Goal: Check status: Check status

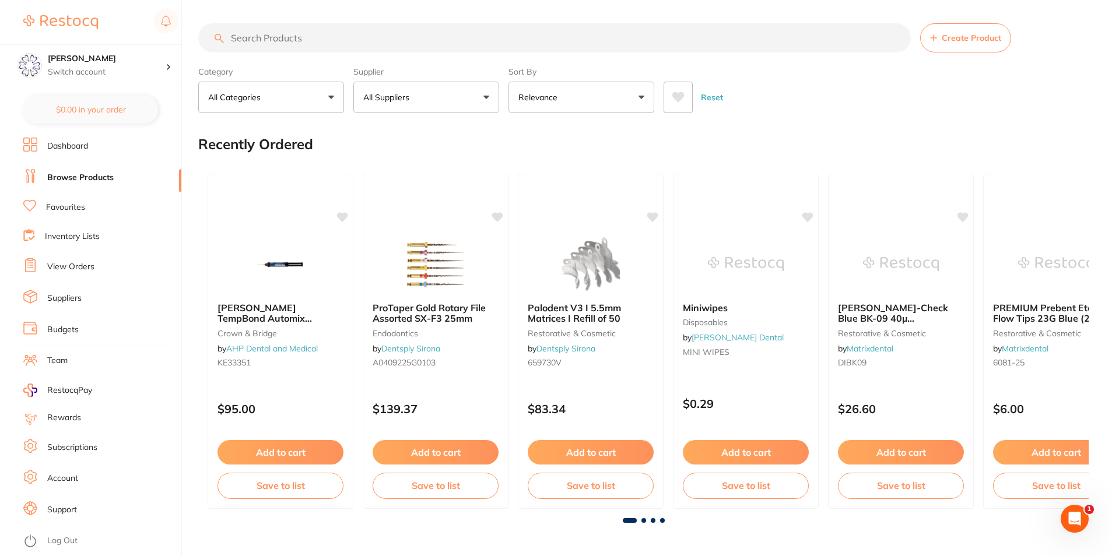
click at [71, 271] on link "View Orders" at bounding box center [70, 267] width 47 height 12
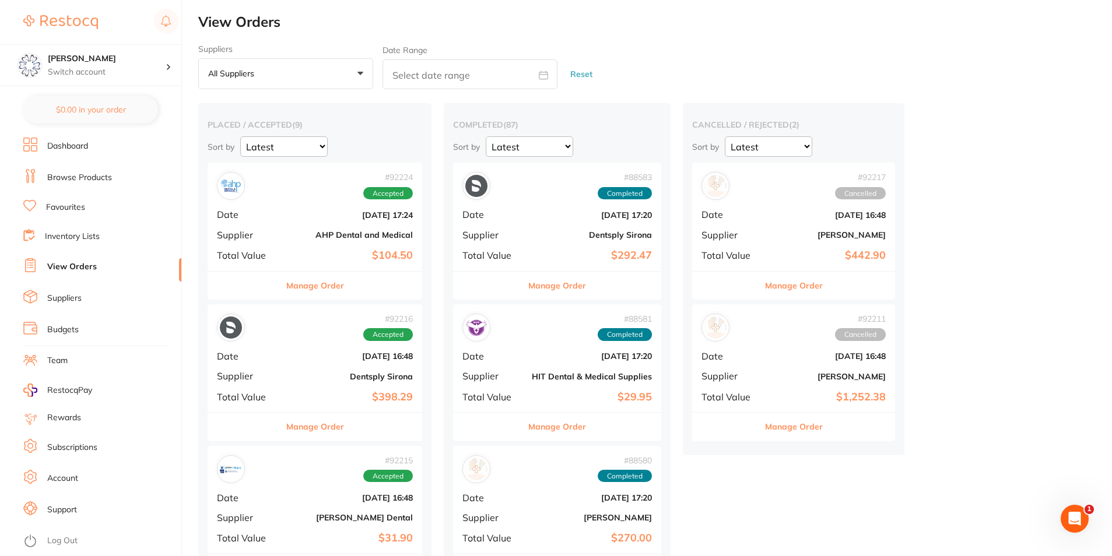
click at [337, 278] on button "Manage Order" at bounding box center [315, 286] width 58 height 28
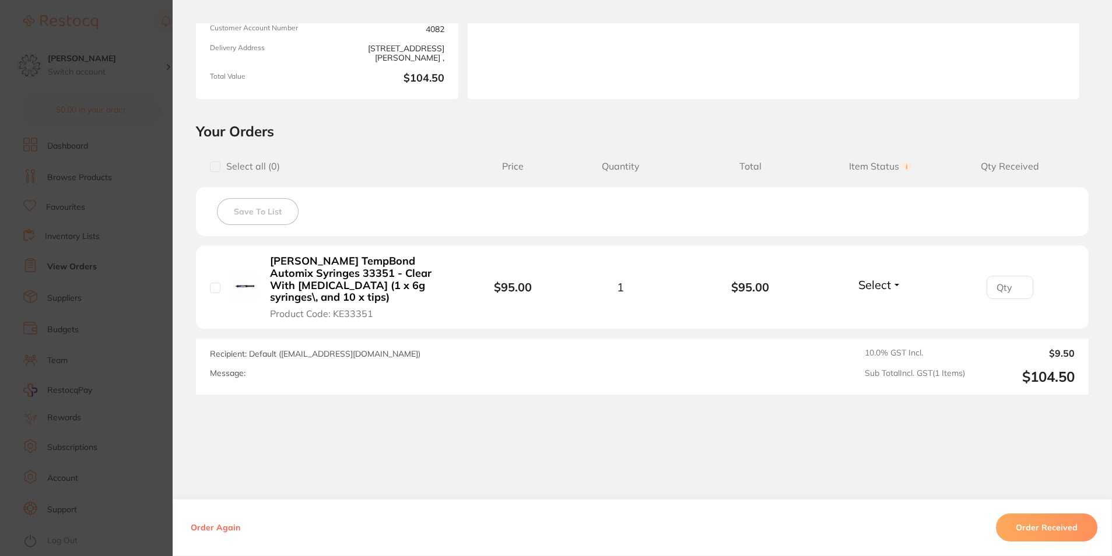
click at [212, 283] on input "checkbox" at bounding box center [215, 288] width 10 height 10
checkbox input "true"
click at [1028, 515] on button "Order Received" at bounding box center [1046, 528] width 101 height 28
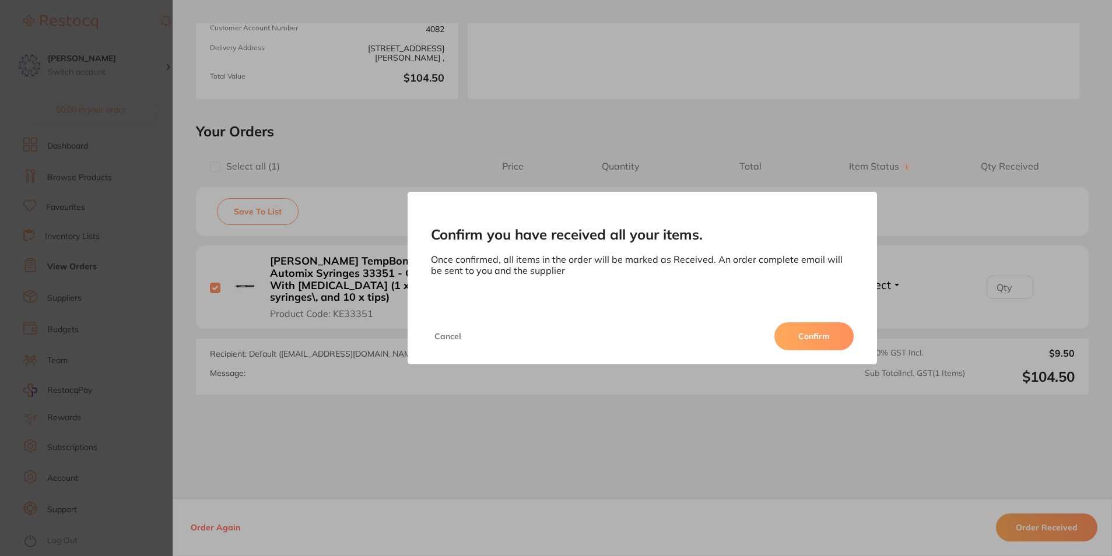
click at [816, 329] on button "Confirm" at bounding box center [813, 337] width 79 height 28
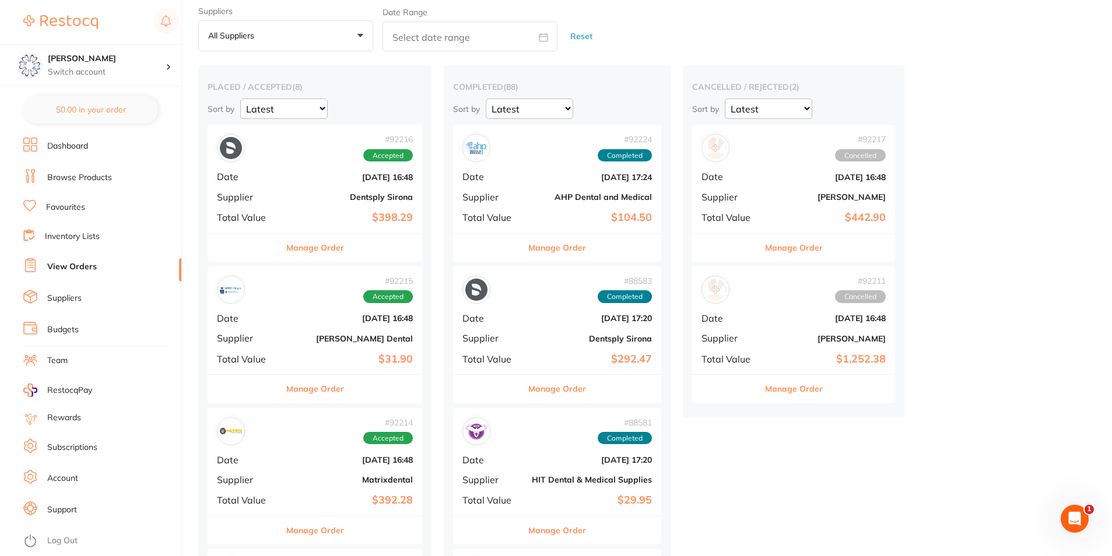
scroll to position [58, 0]
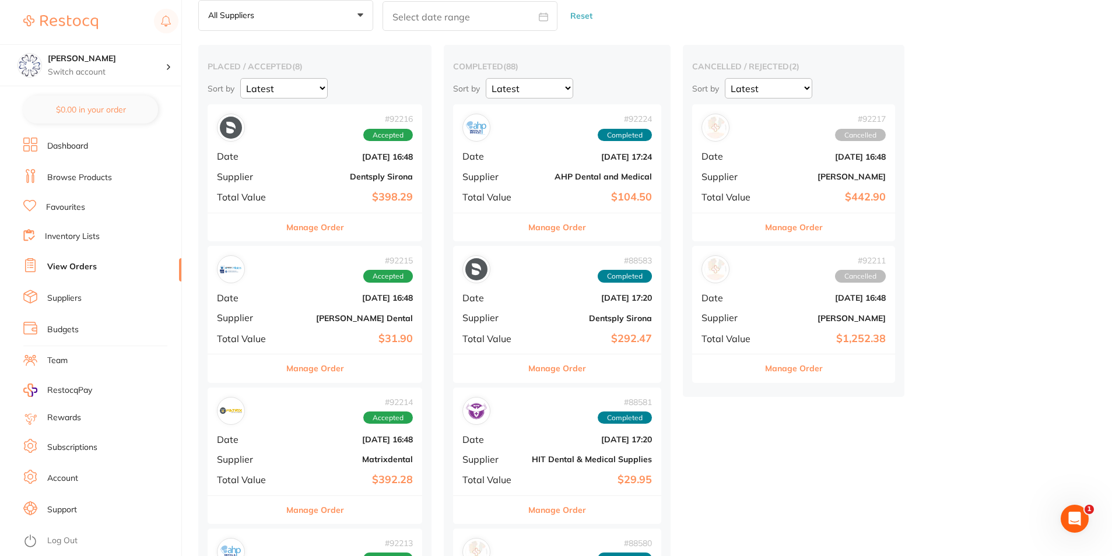
click at [340, 369] on button "Manage Order" at bounding box center [315, 369] width 58 height 28
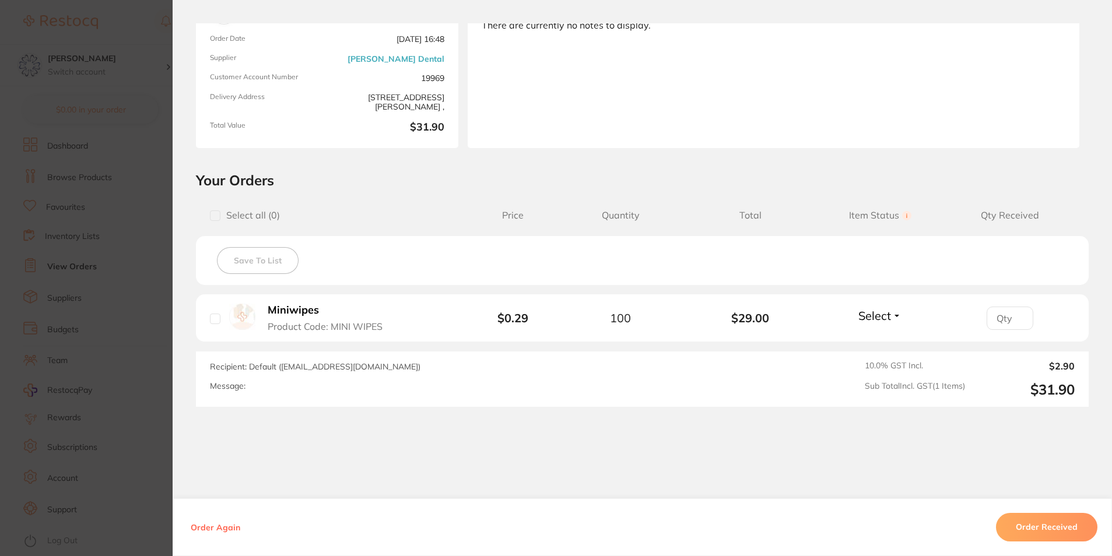
scroll to position [117, 0]
click at [210, 318] on input "checkbox" at bounding box center [215, 317] width 10 height 10
checkbox input "true"
click at [1042, 519] on button "Order Received" at bounding box center [1046, 528] width 101 height 28
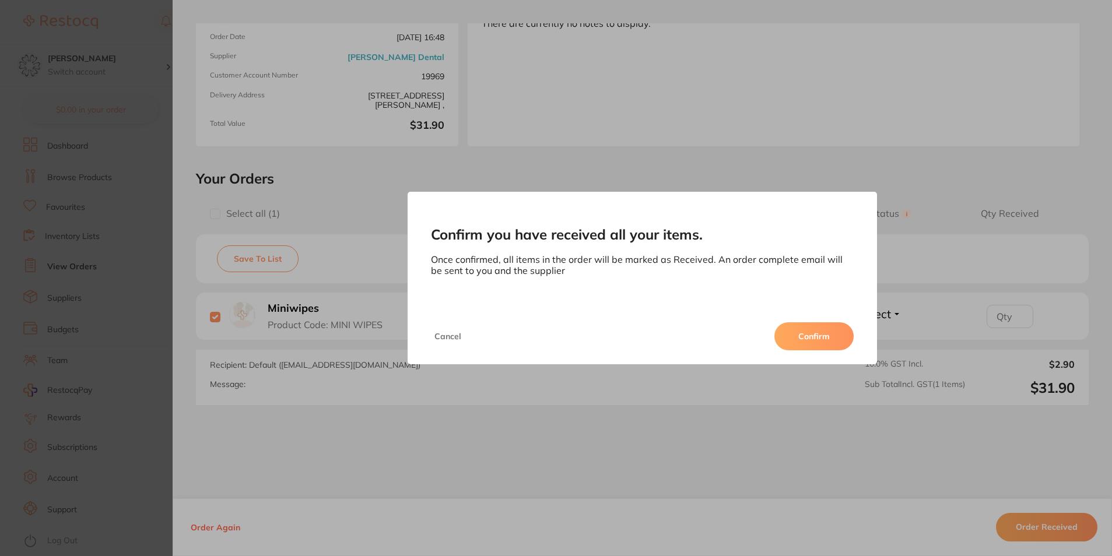
click at [813, 332] on button "Confirm" at bounding box center [813, 337] width 79 height 28
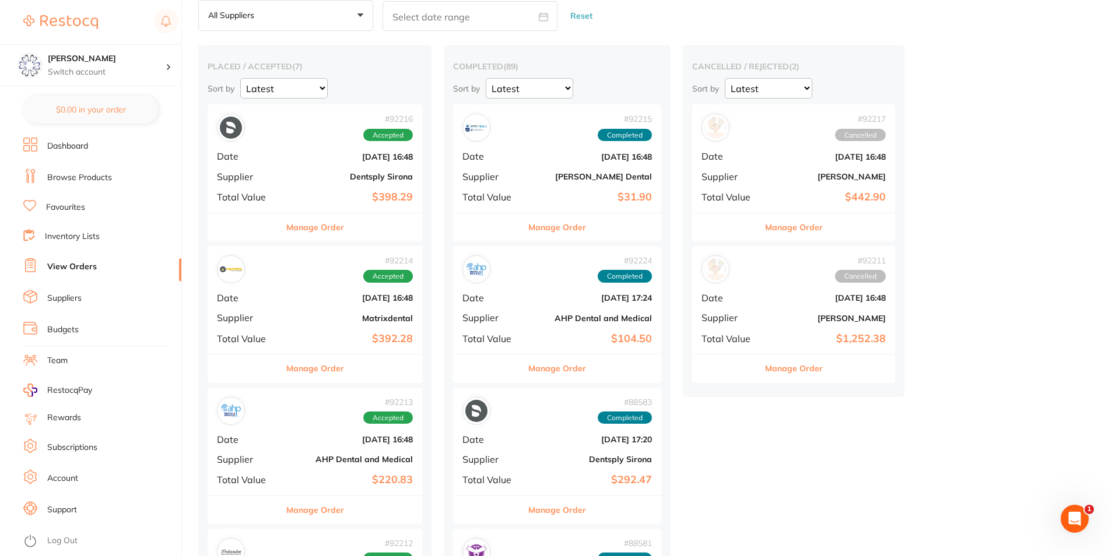
click at [335, 370] on button "Manage Order" at bounding box center [315, 369] width 58 height 28
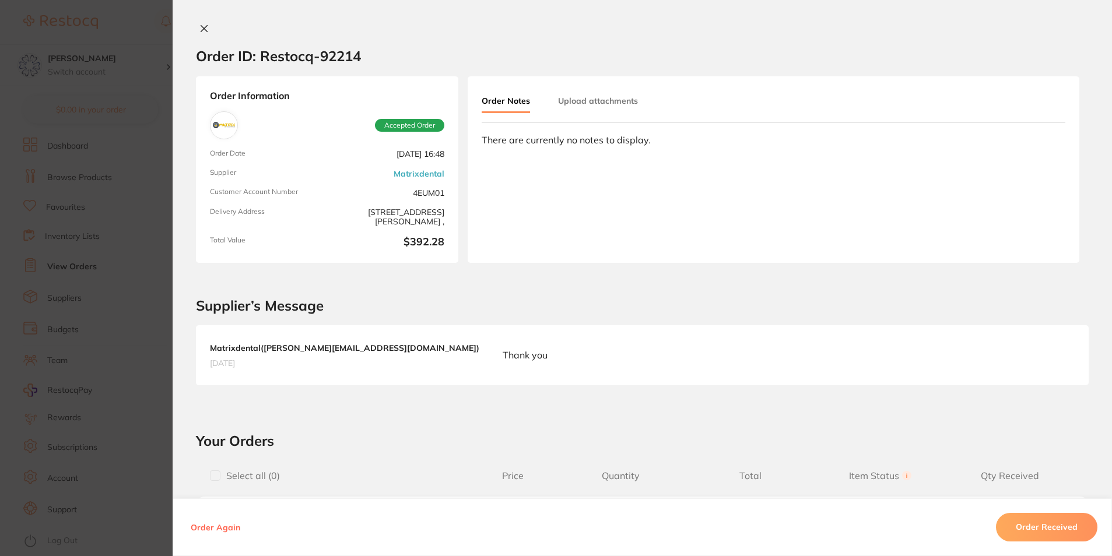
click at [197, 22] on div "Order ID: Restocq- 92214 Order Information Accepted Order Order Date [DATE] 16:…" at bounding box center [643, 278] width 940 height 556
click at [200, 32] on icon at bounding box center [203, 28] width 9 height 9
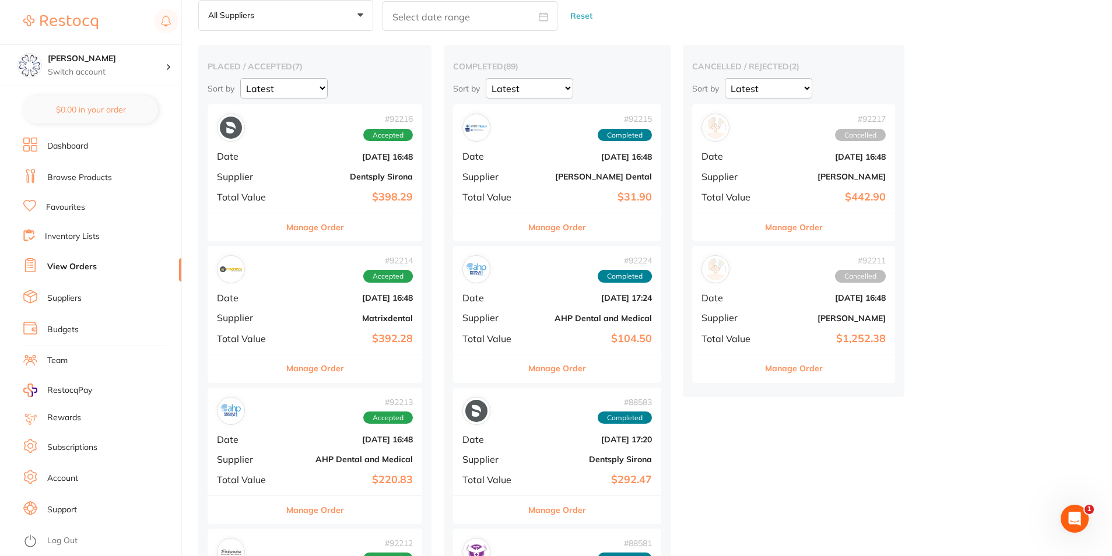
scroll to position [117, 0]
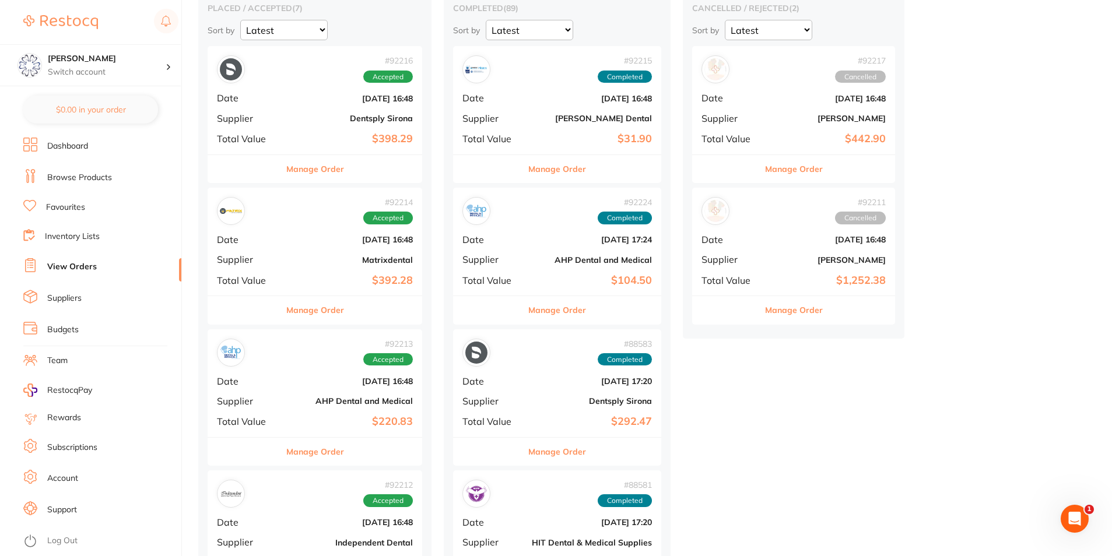
click at [337, 451] on button "Manage Order" at bounding box center [315, 452] width 58 height 28
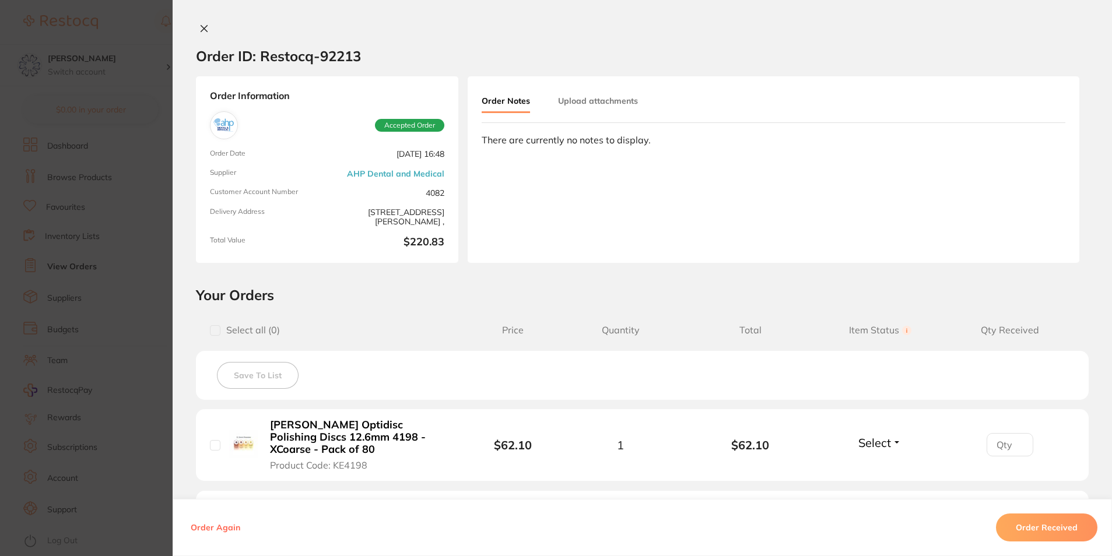
click at [202, 26] on icon at bounding box center [203, 28] width 9 height 9
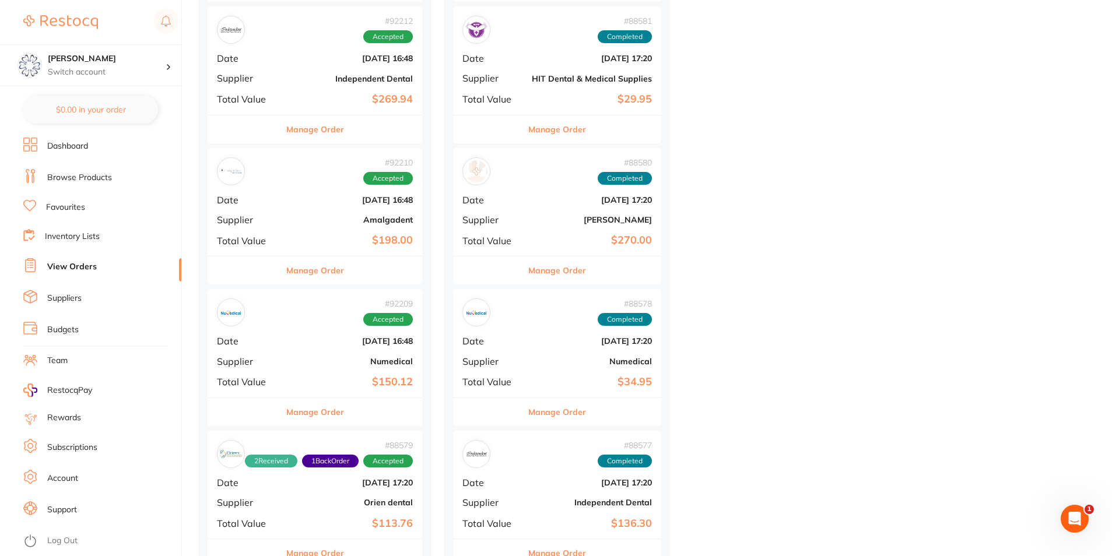
scroll to position [583, 0]
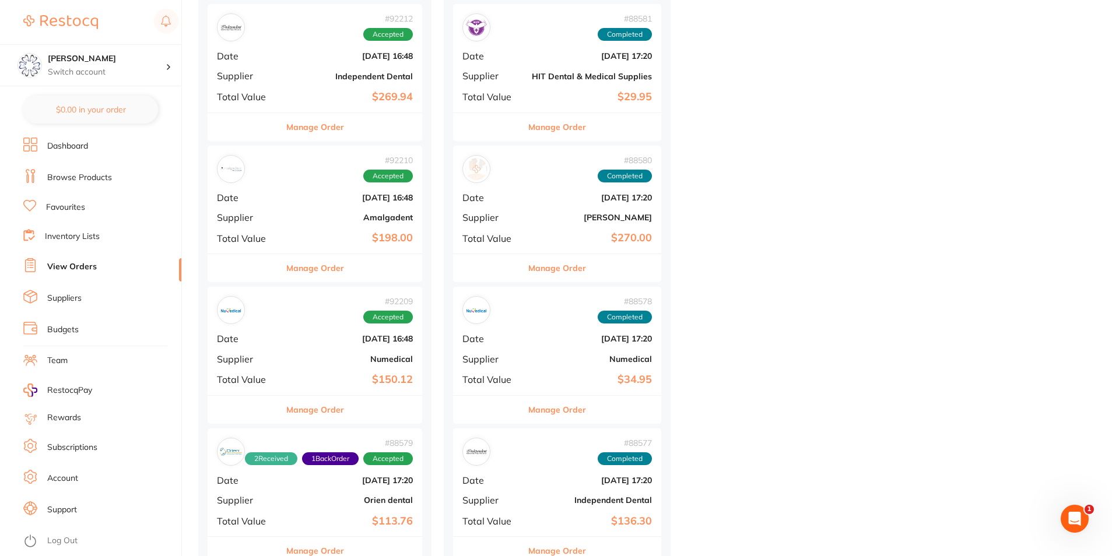
click at [343, 279] on button "Manage Order" at bounding box center [315, 268] width 58 height 28
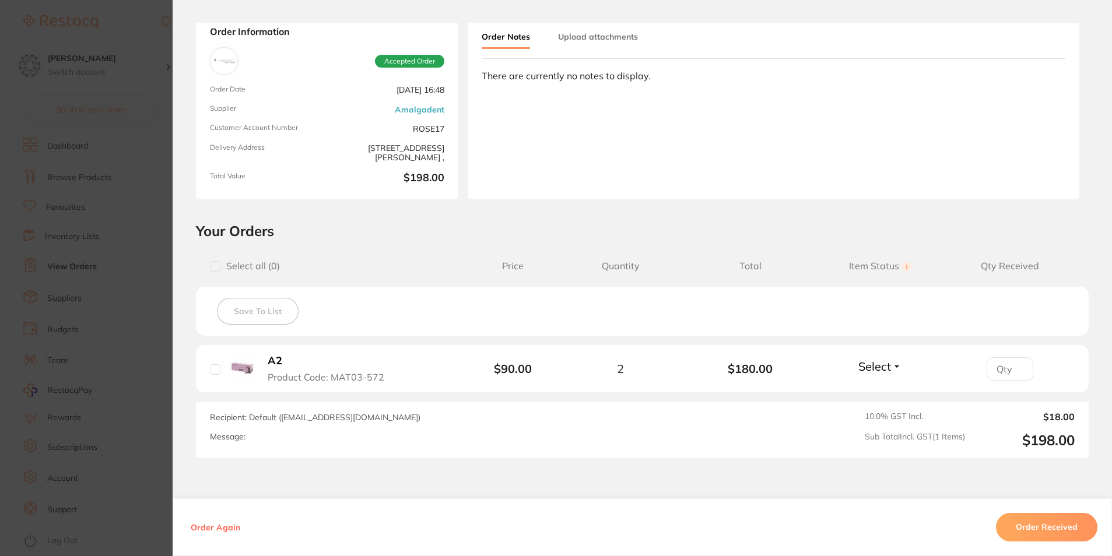
scroll to position [140, 0]
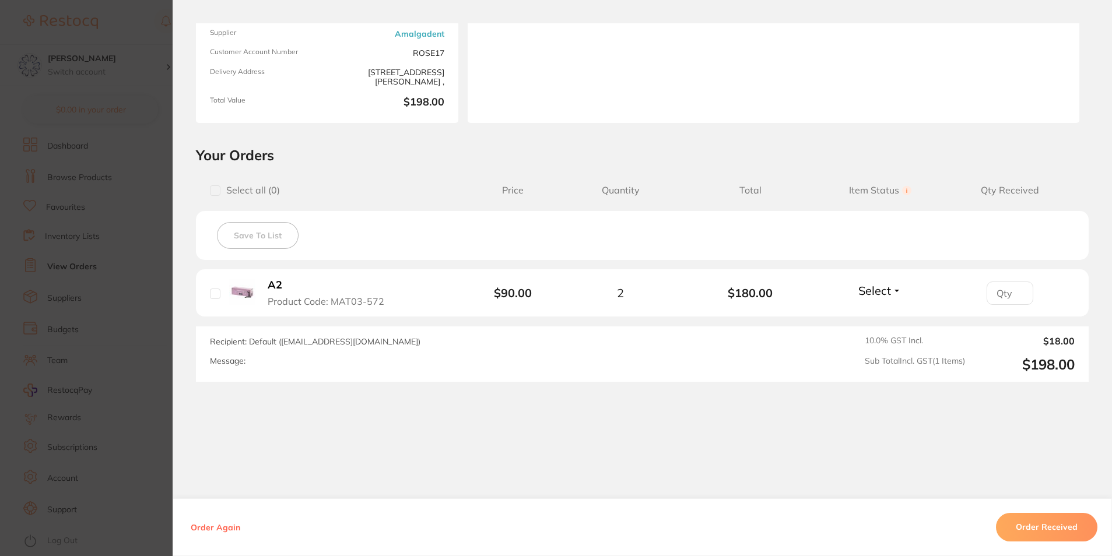
click at [1056, 527] on button "Order Received" at bounding box center [1046, 527] width 101 height 28
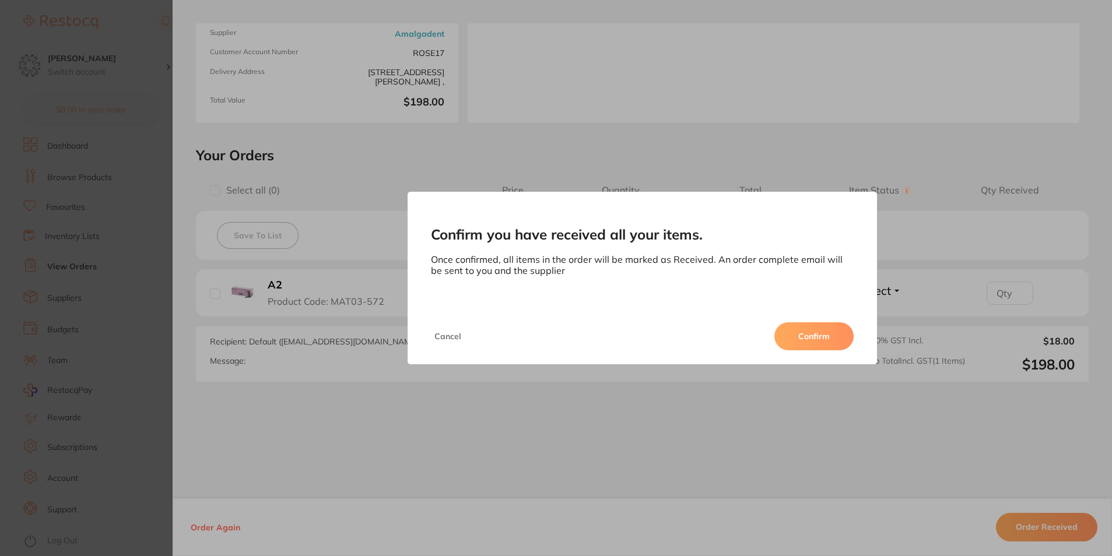
click at [827, 338] on button "Confirm" at bounding box center [813, 337] width 79 height 28
